Goal: Task Accomplishment & Management: Manage account settings

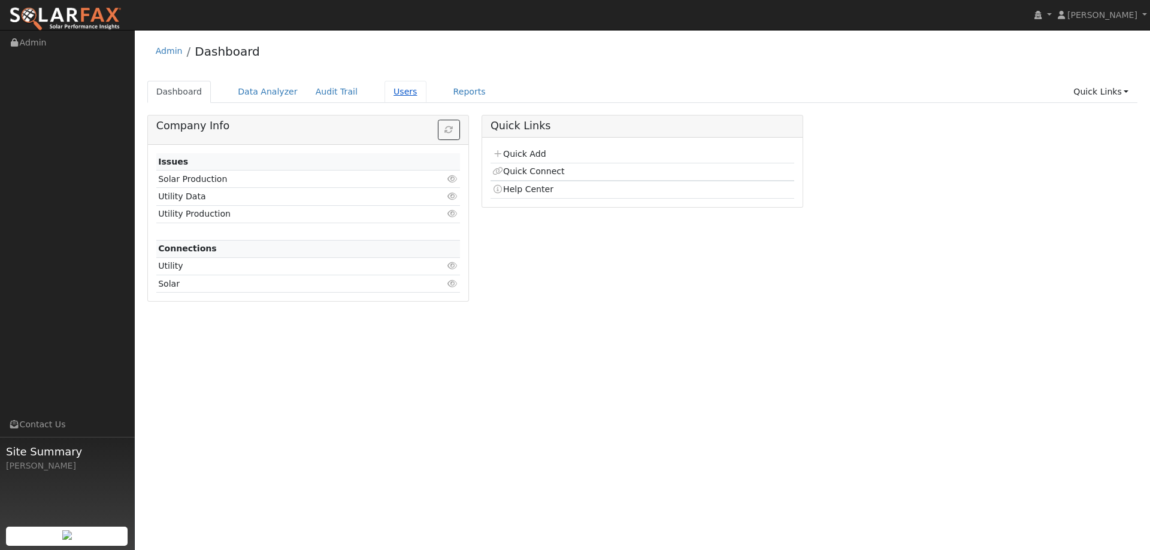
click at [390, 99] on link "Users" at bounding box center [405, 92] width 42 height 22
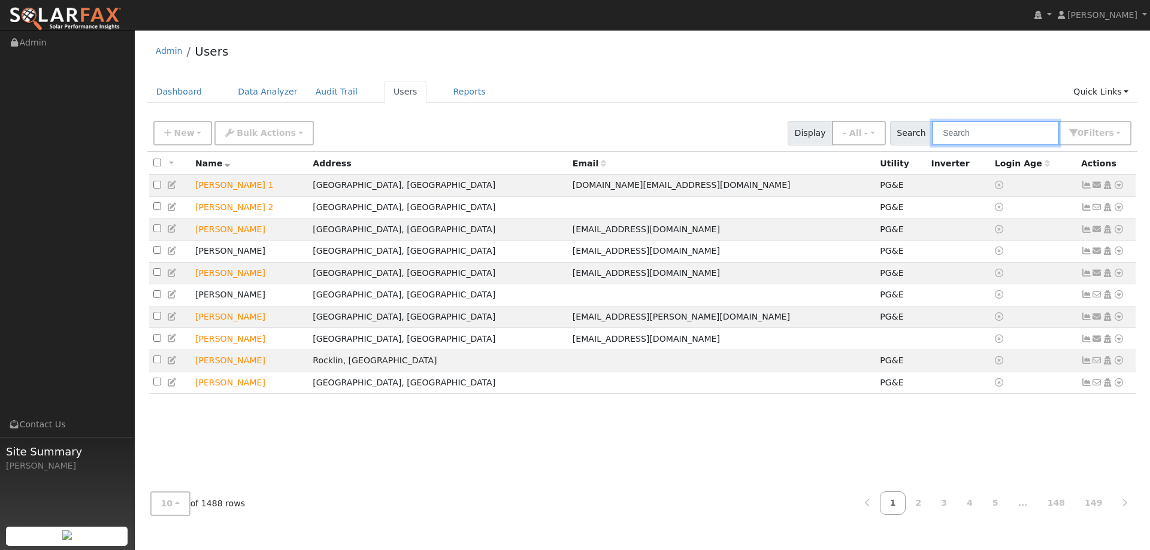
click at [946, 130] on input "text" at bounding box center [995, 133] width 127 height 25
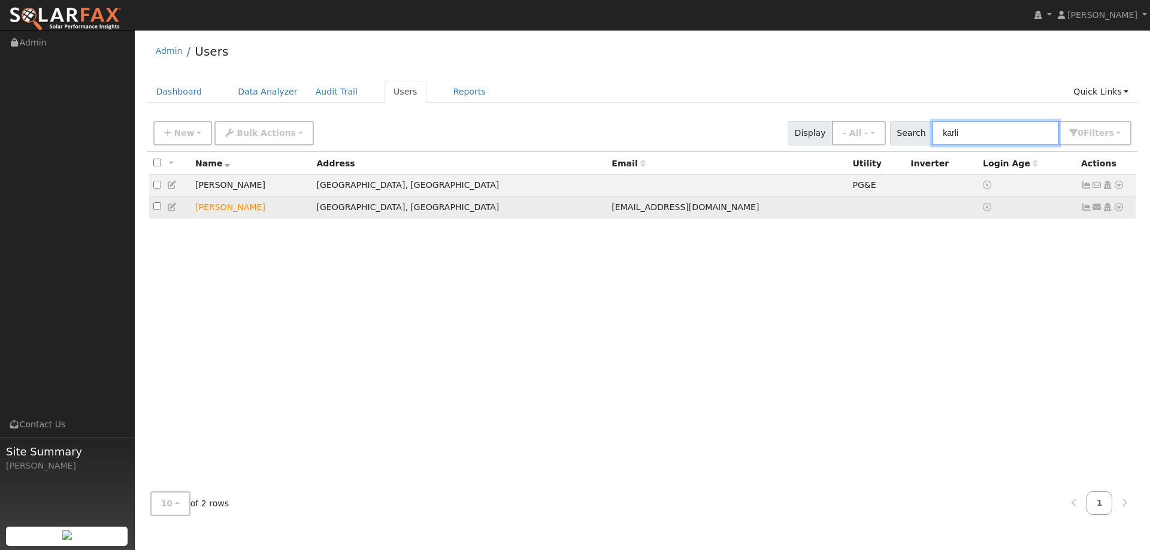
type input "karli"
click at [1117, 210] on icon at bounding box center [1118, 207] width 11 height 8
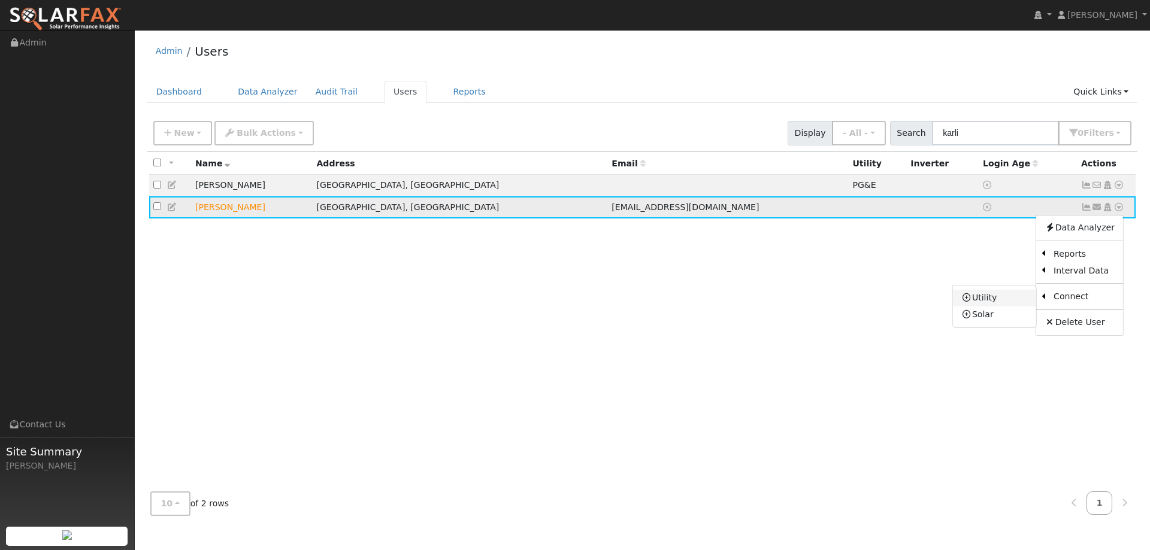
click at [1019, 304] on link "Utility" at bounding box center [994, 298] width 83 height 17
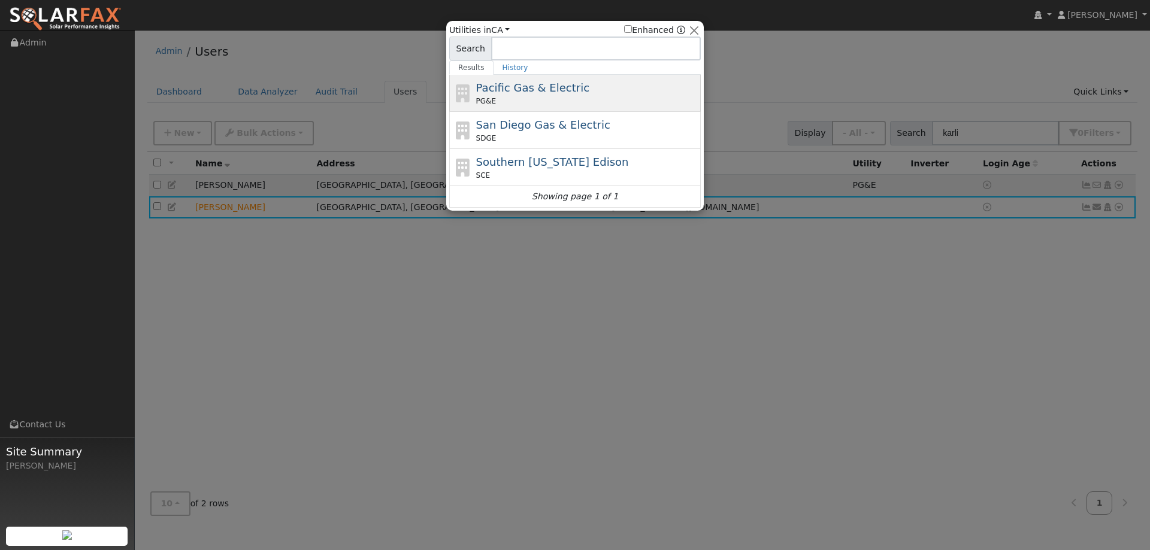
click at [618, 105] on div "PG&E" at bounding box center [587, 101] width 222 height 11
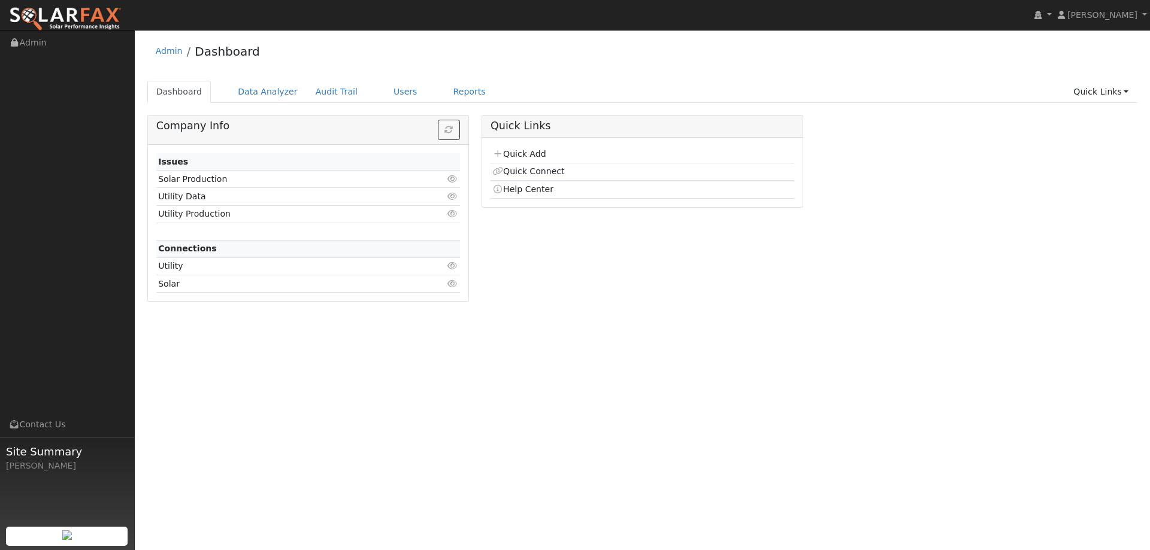
click at [365, 93] on ul "Dashboard Data Analyzer Audit Trail Users Reports Quick Links Quick Add Quick C…" at bounding box center [642, 92] width 990 height 22
click at [384, 95] on link "Users" at bounding box center [405, 92] width 42 height 22
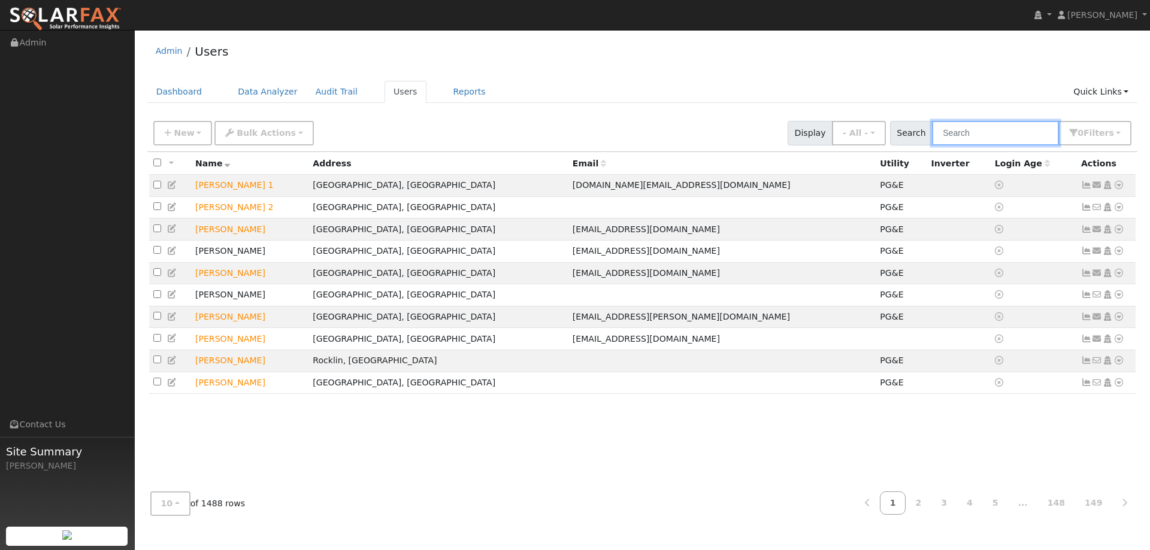
click at [957, 137] on input "text" at bounding box center [995, 133] width 127 height 25
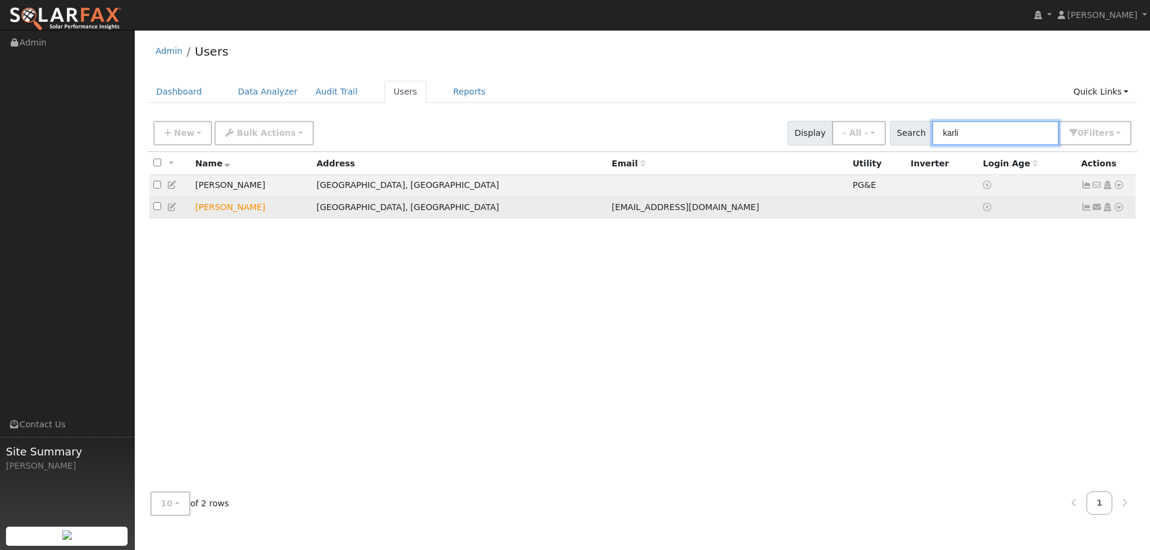
type input "karli"
click at [1119, 210] on icon at bounding box center [1118, 207] width 11 height 8
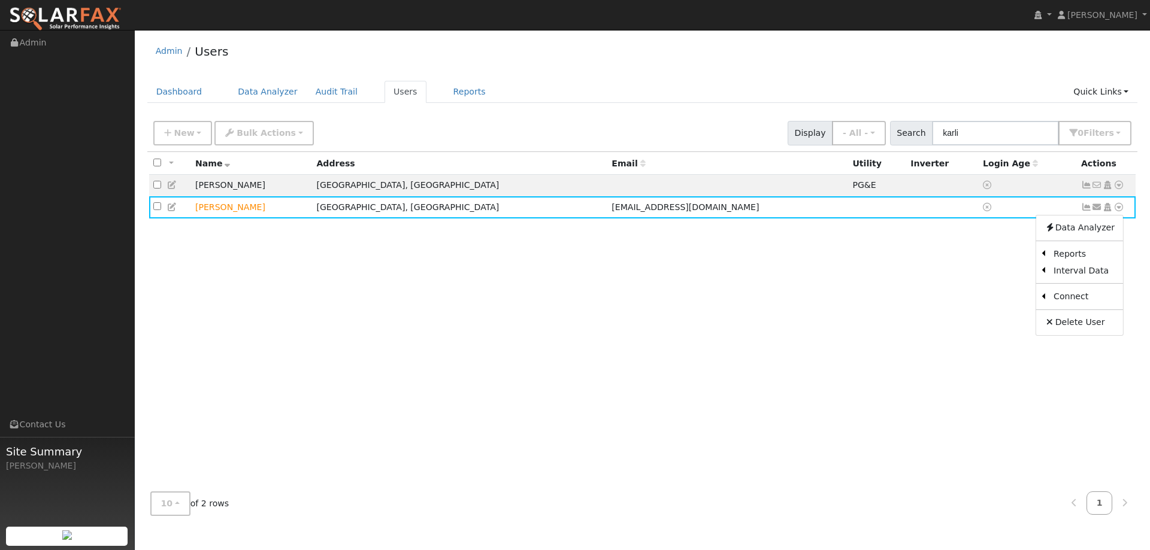
click at [0, 0] on link "Utility" at bounding box center [0, 0] width 0 height 0
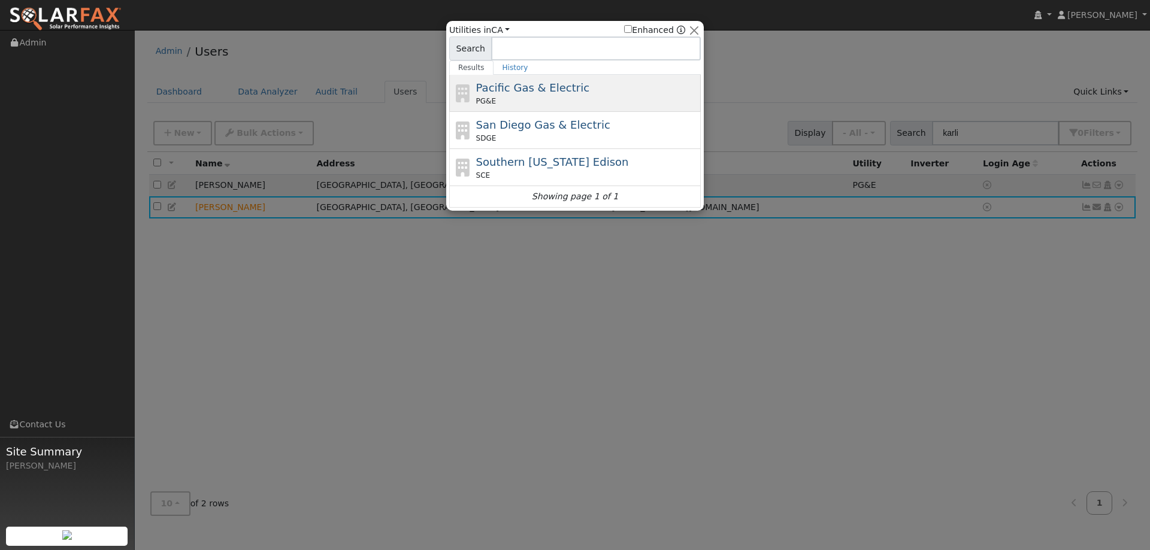
click at [605, 95] on div "Pacific Gas & Electric PG&E" at bounding box center [587, 93] width 222 height 27
